Goal: Navigation & Orientation: Find specific page/section

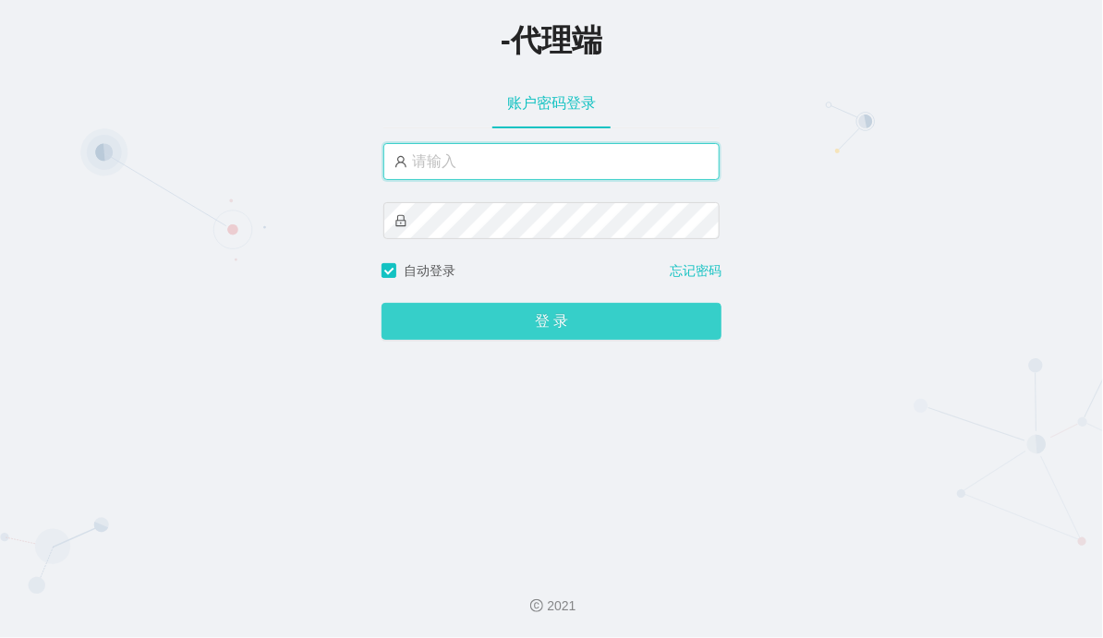
type input "admin"
click at [514, 320] on button "登 录" at bounding box center [551, 321] width 340 height 37
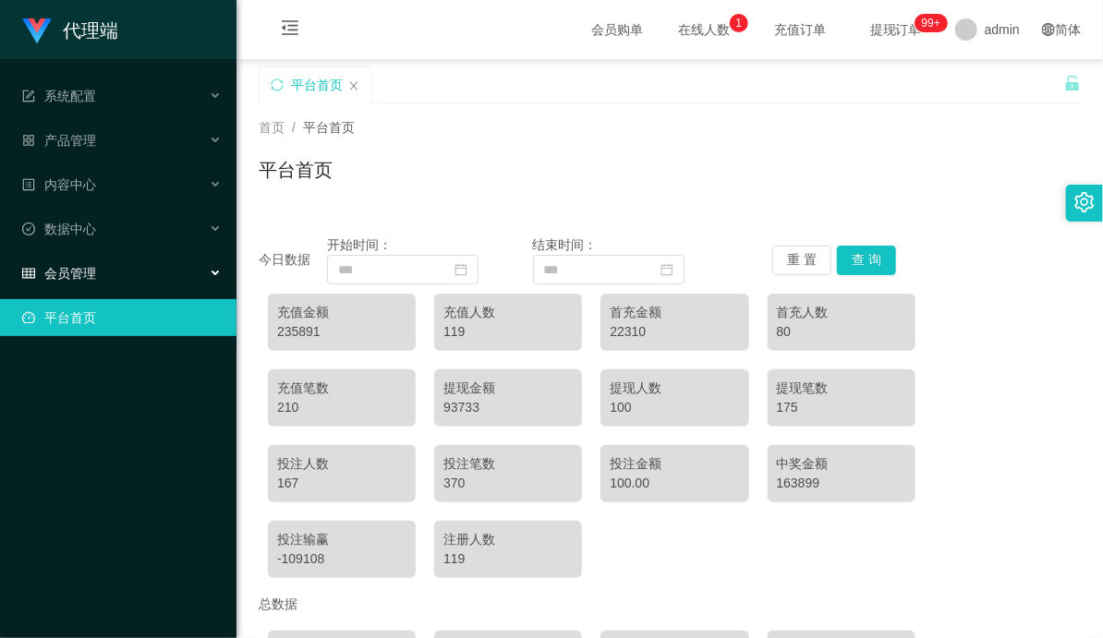
click at [134, 274] on div "会员管理" at bounding box center [118, 273] width 236 height 37
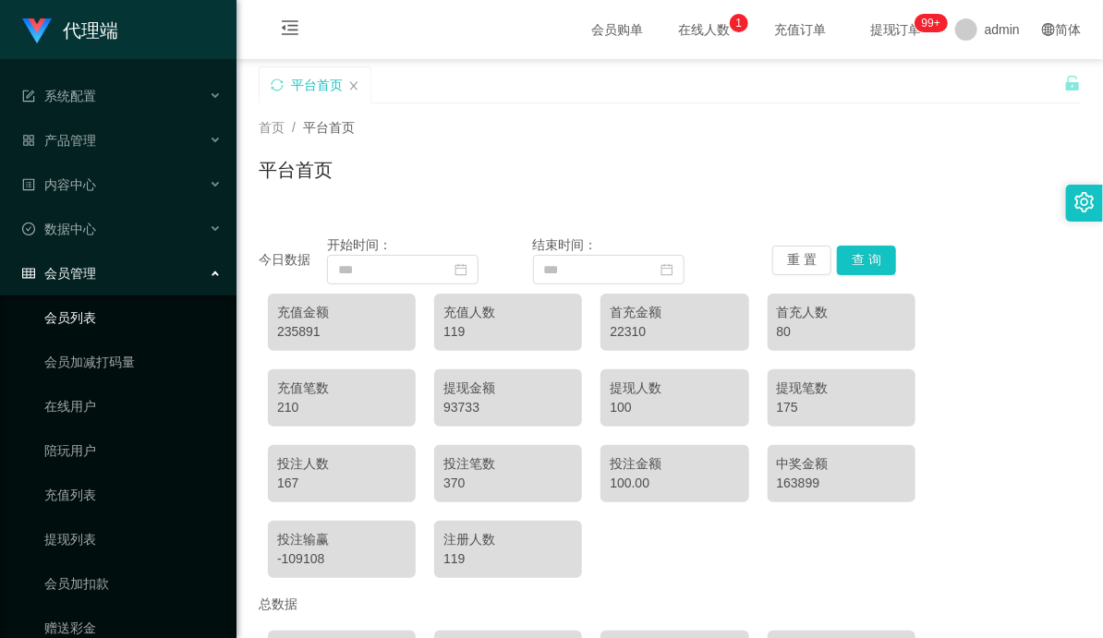
click at [75, 321] on link "会员列表" at bounding box center [132, 317] width 177 height 37
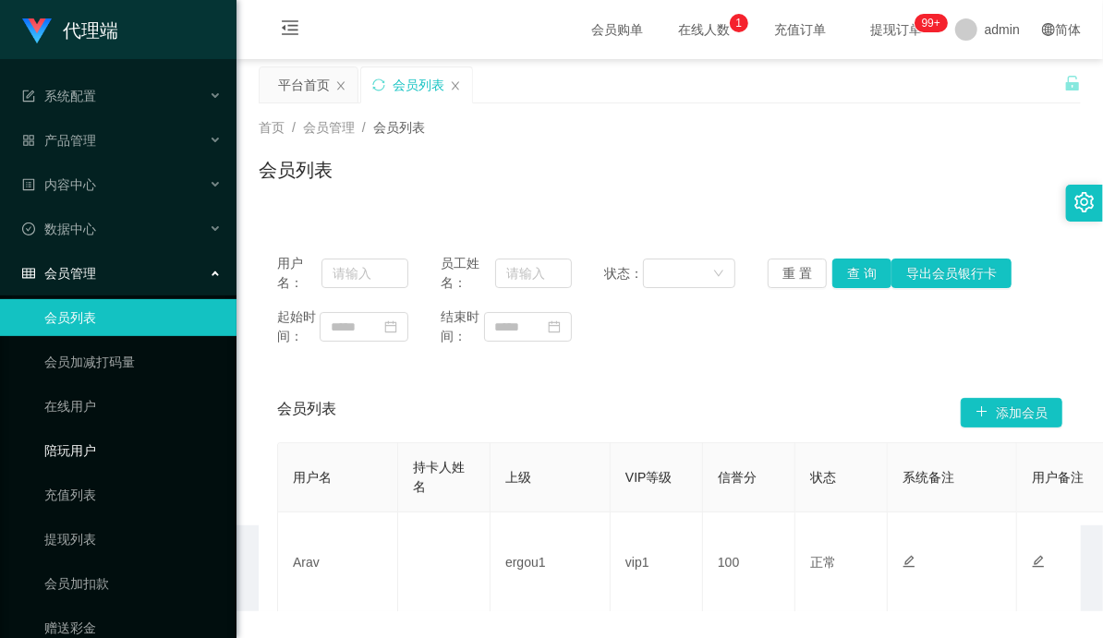
scroll to position [70, 0]
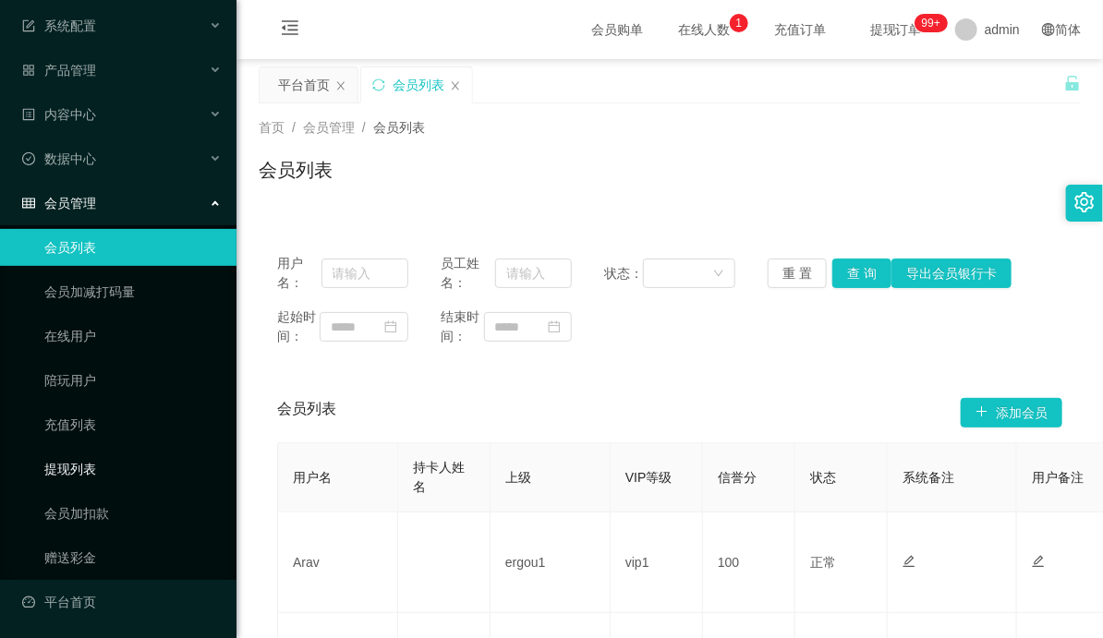
click at [65, 471] on link "提现列表" at bounding box center [132, 469] width 177 height 37
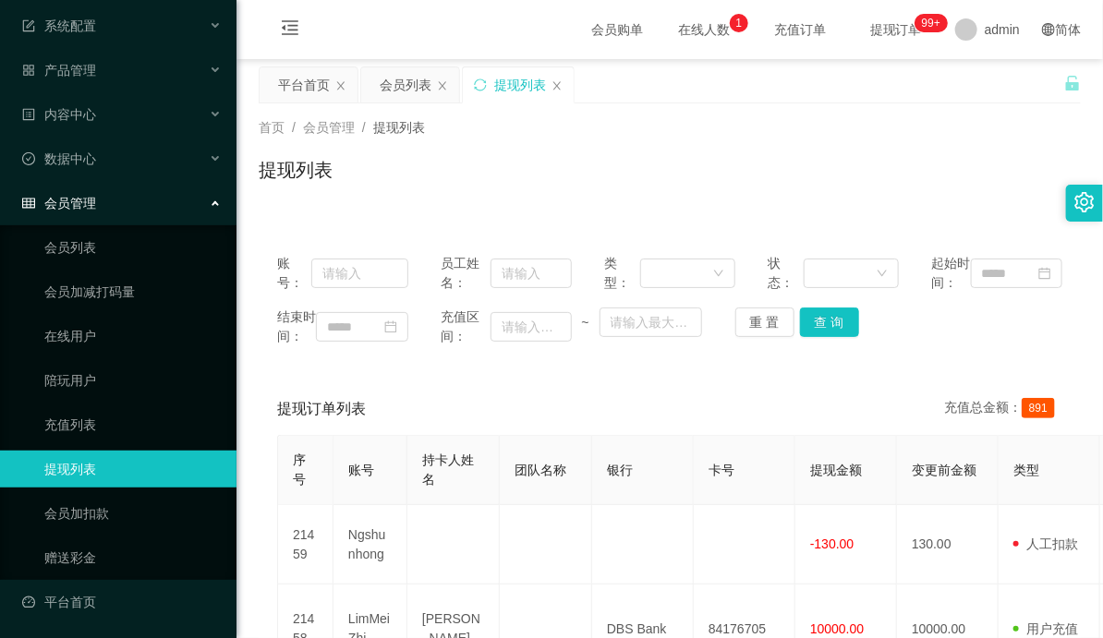
click at [123, 207] on div "会员管理" at bounding box center [118, 203] width 236 height 37
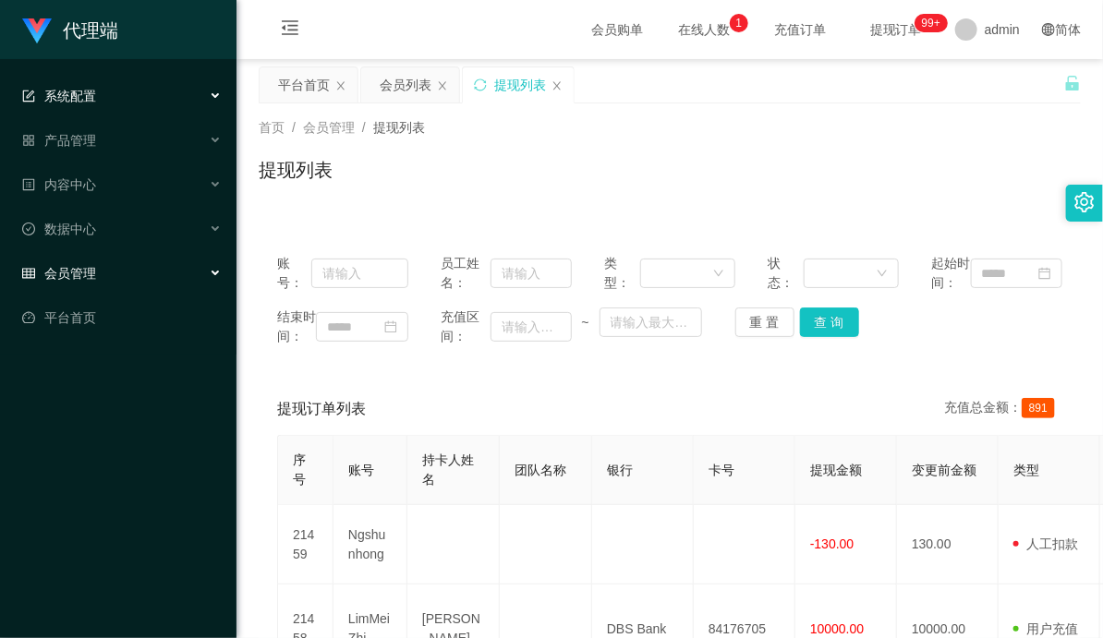
click at [167, 103] on div "系统配置" at bounding box center [118, 96] width 236 height 37
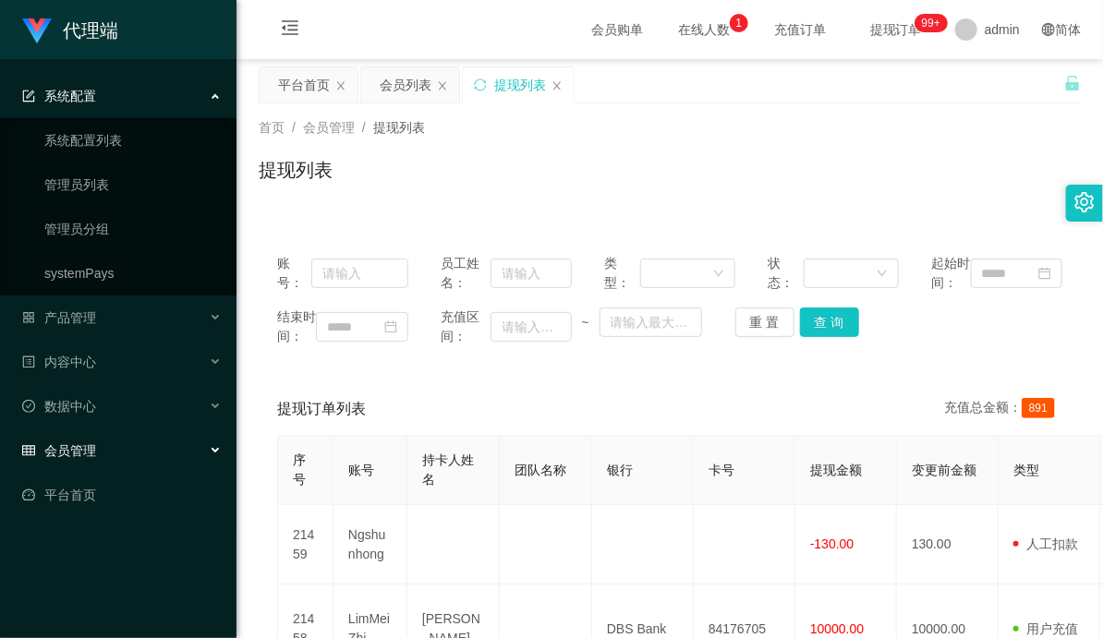
click at [135, 85] on div "系统配置" at bounding box center [118, 96] width 236 height 37
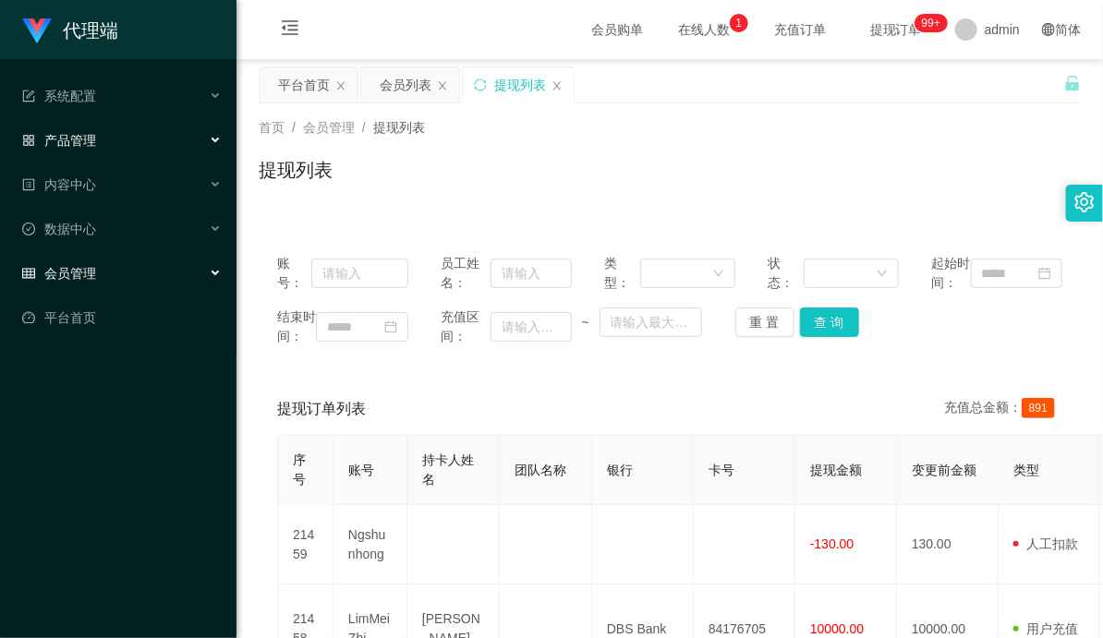
click at [102, 137] on div "产品管理" at bounding box center [118, 140] width 236 height 37
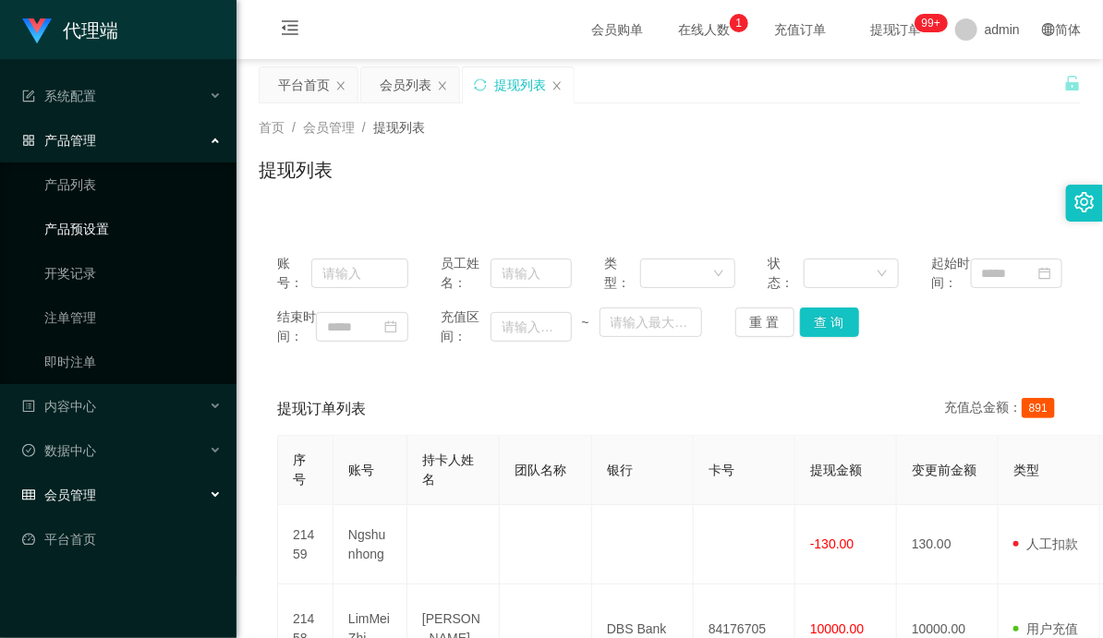
click at [93, 225] on link "产品预设置" at bounding box center [132, 229] width 177 height 37
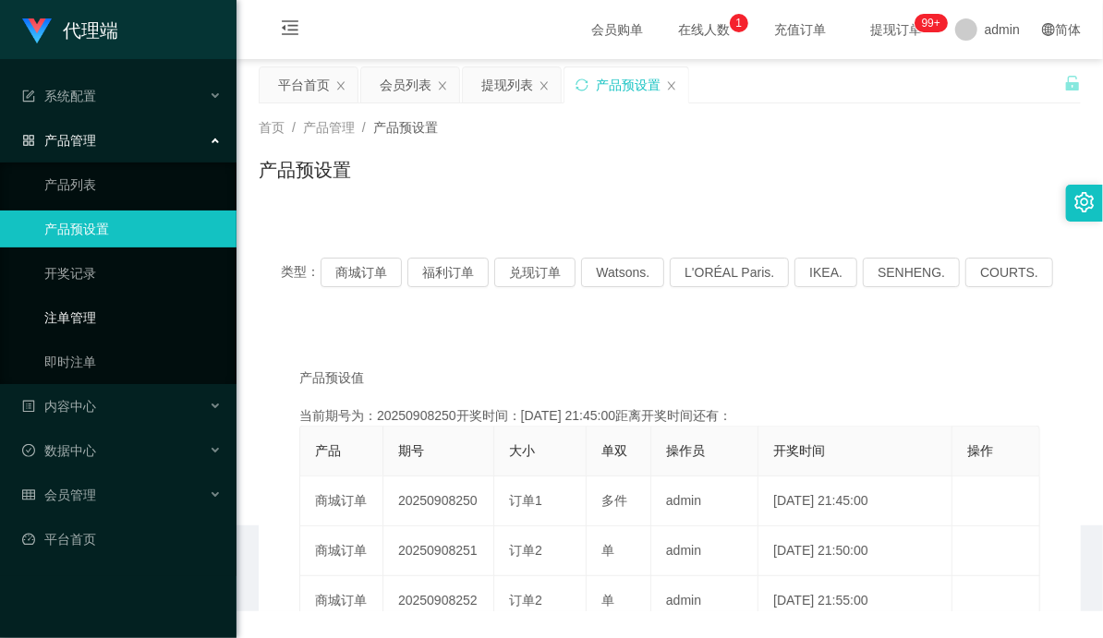
click at [83, 316] on link "注单管理" at bounding box center [132, 317] width 177 height 37
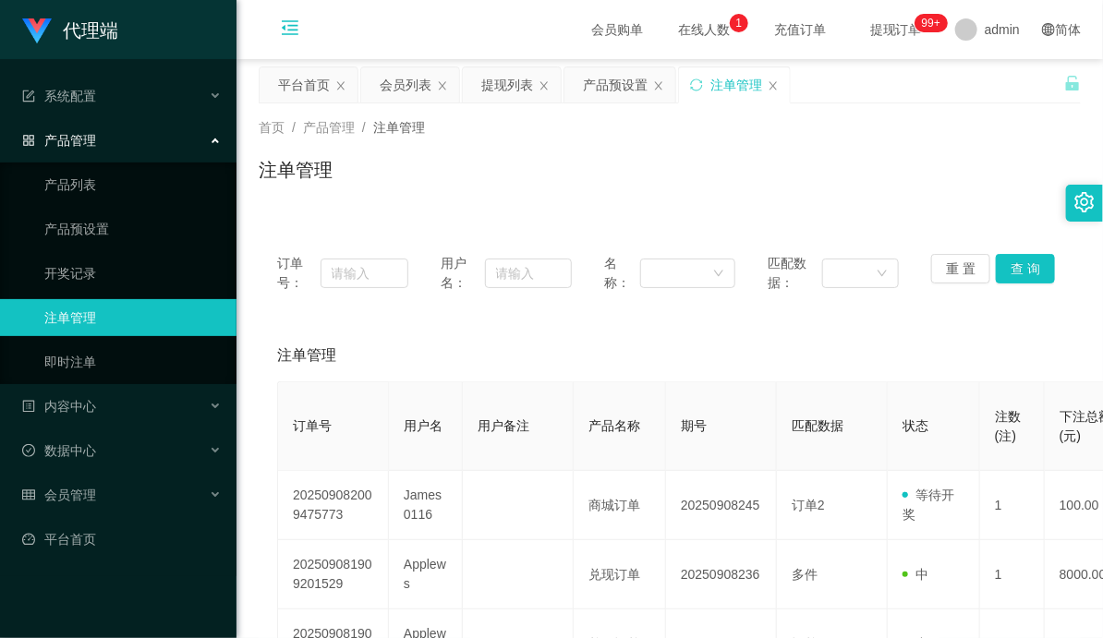
click at [282, 30] on icon "图标: menu-fold" at bounding box center [290, 27] width 18 height 18
